Goal: Check status: Check status

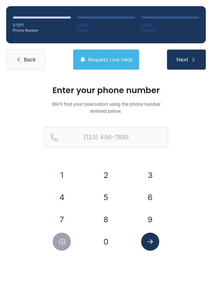
click at [148, 216] on button "9" at bounding box center [150, 220] width 18 height 18
click at [58, 177] on button "1" at bounding box center [62, 175] width 18 height 18
click at [62, 217] on button "7" at bounding box center [62, 220] width 18 height 18
click at [107, 198] on button "5" at bounding box center [106, 197] width 18 height 18
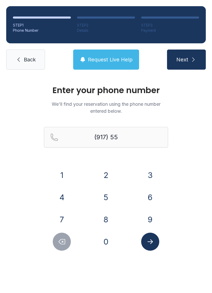
click at [148, 175] on button "3" at bounding box center [150, 175] width 18 height 18
click at [106, 218] on button "8" at bounding box center [106, 220] width 18 height 18
click at [108, 178] on button "2" at bounding box center [106, 175] width 18 height 18
click at [67, 200] on button "4" at bounding box center [62, 197] width 18 height 18
click at [152, 217] on button "9" at bounding box center [150, 220] width 18 height 18
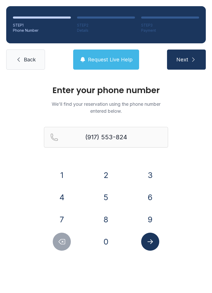
type input "[PHONE_NUMBER]"
click at [150, 241] on icon "Submit lookup form" at bounding box center [150, 242] width 8 height 8
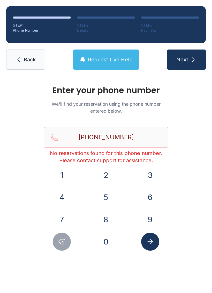
click at [156, 261] on div "Enter your phone number We'll find your reservation using the phone number ente…" at bounding box center [106, 174] width 212 height 196
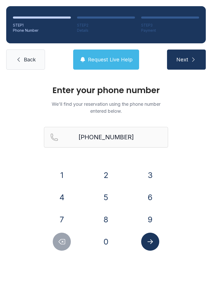
click at [186, 61] on span "Next" at bounding box center [182, 59] width 12 height 7
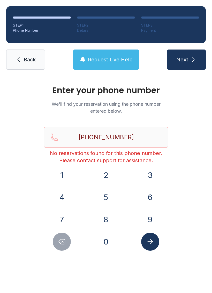
click at [124, 64] on button "Request Live Help" at bounding box center [106, 60] width 66 height 20
